Goal: Transaction & Acquisition: Purchase product/service

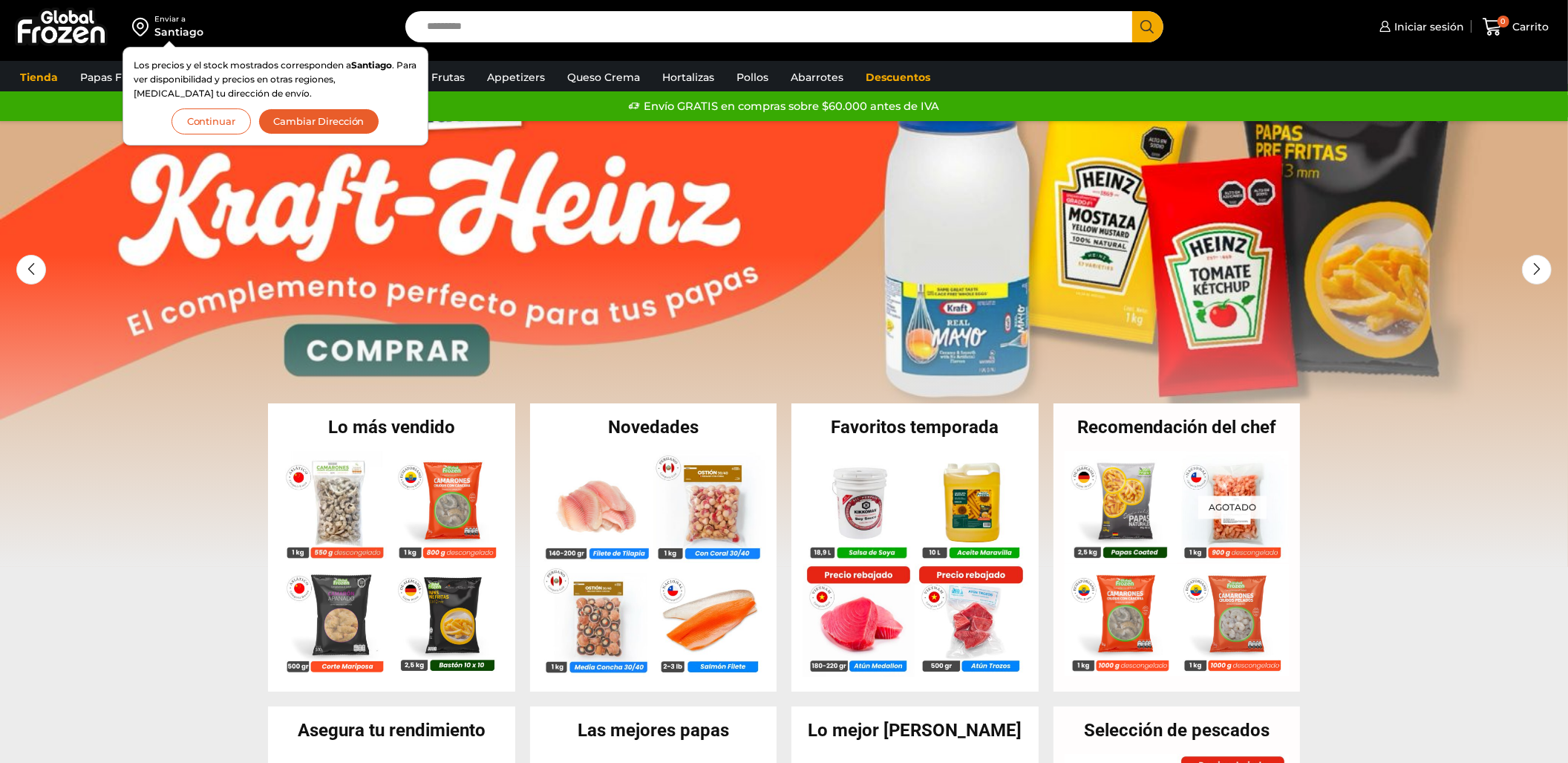
click at [221, 113] on button "Continuar" at bounding box center [211, 121] width 80 height 26
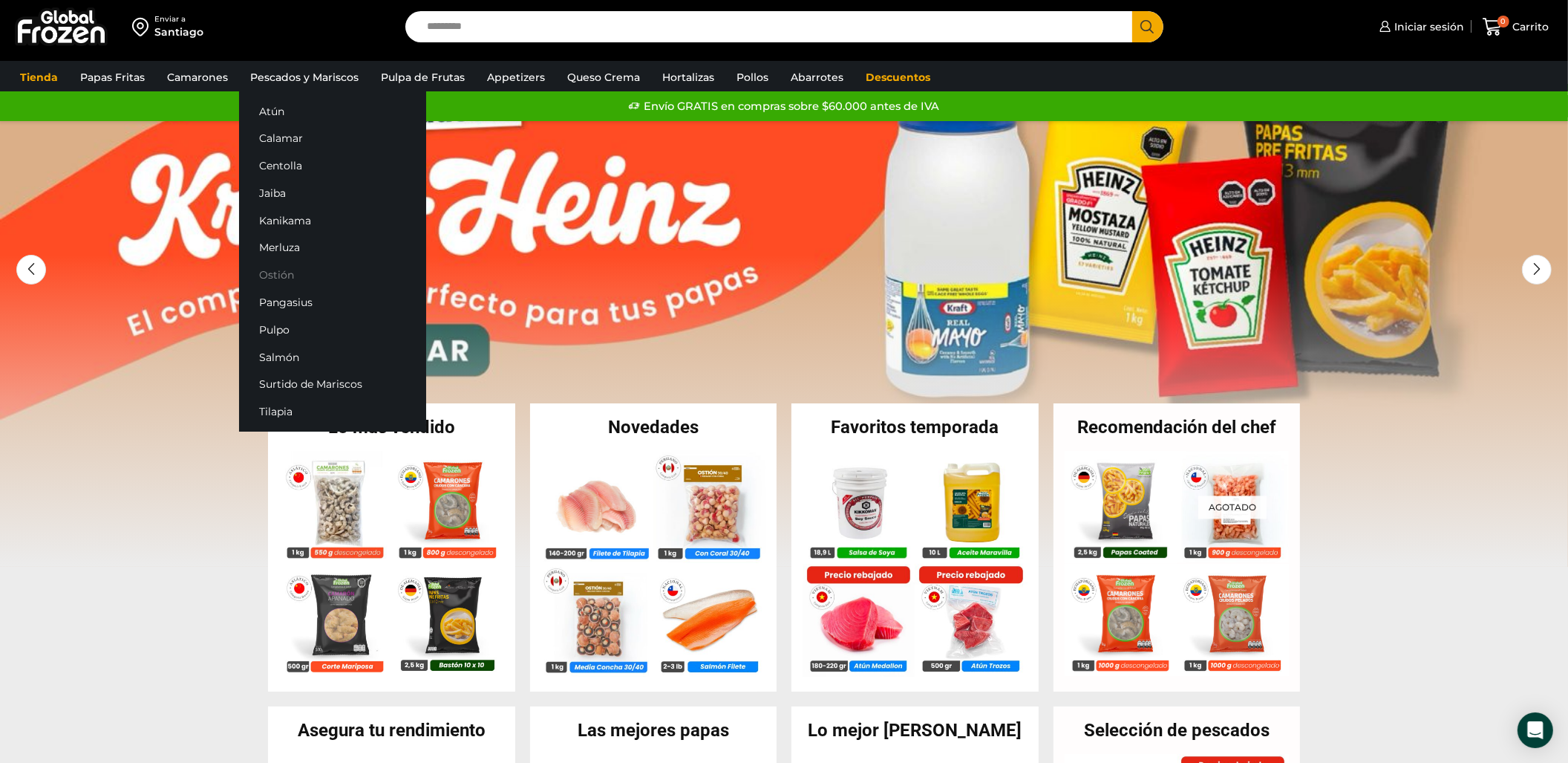
click at [266, 267] on link "Ostión" at bounding box center [332, 275] width 187 height 28
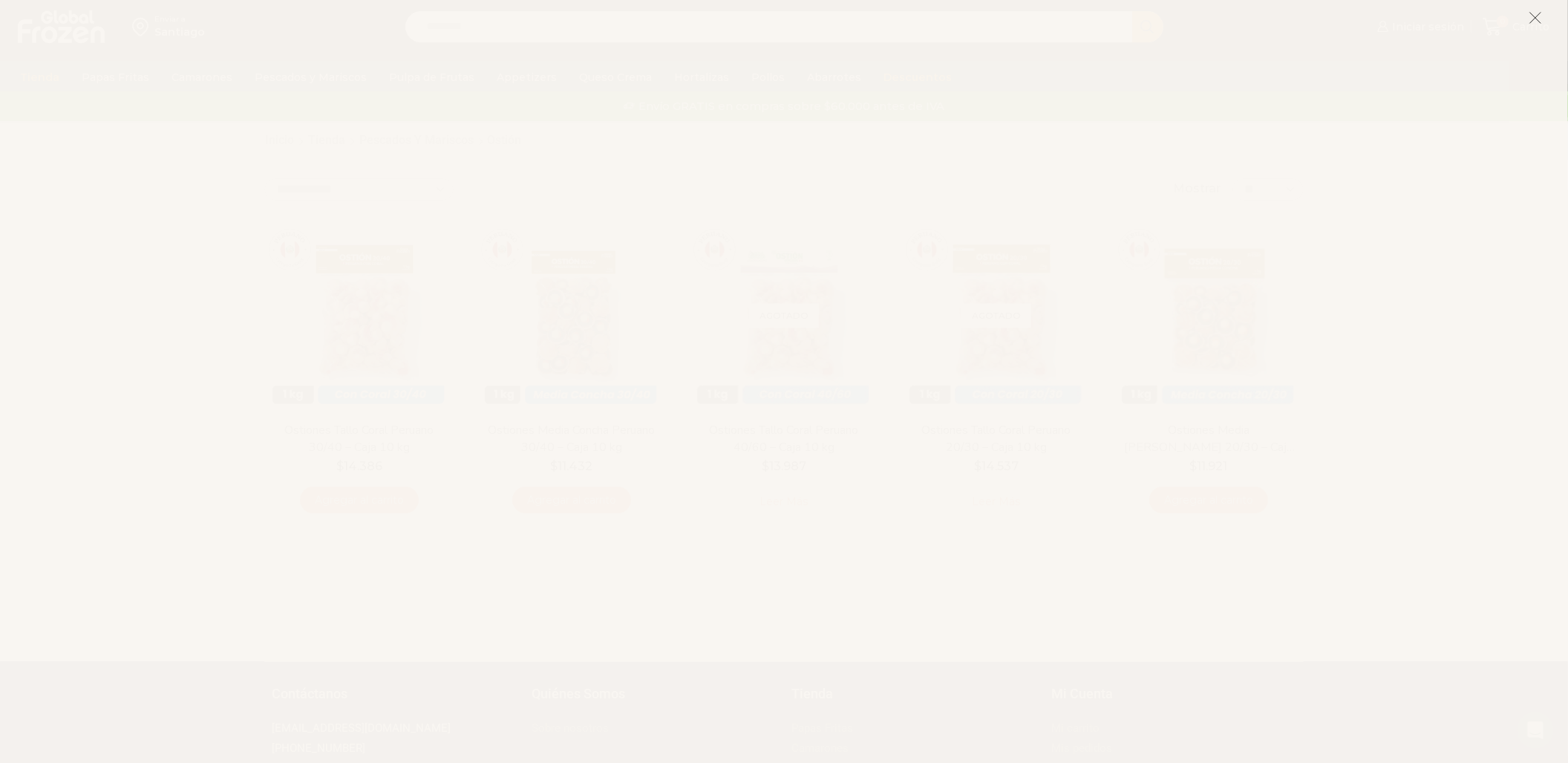
click at [1540, 13] on icon at bounding box center [1535, 17] width 14 height 14
